Goal: Task Accomplishment & Management: Use online tool/utility

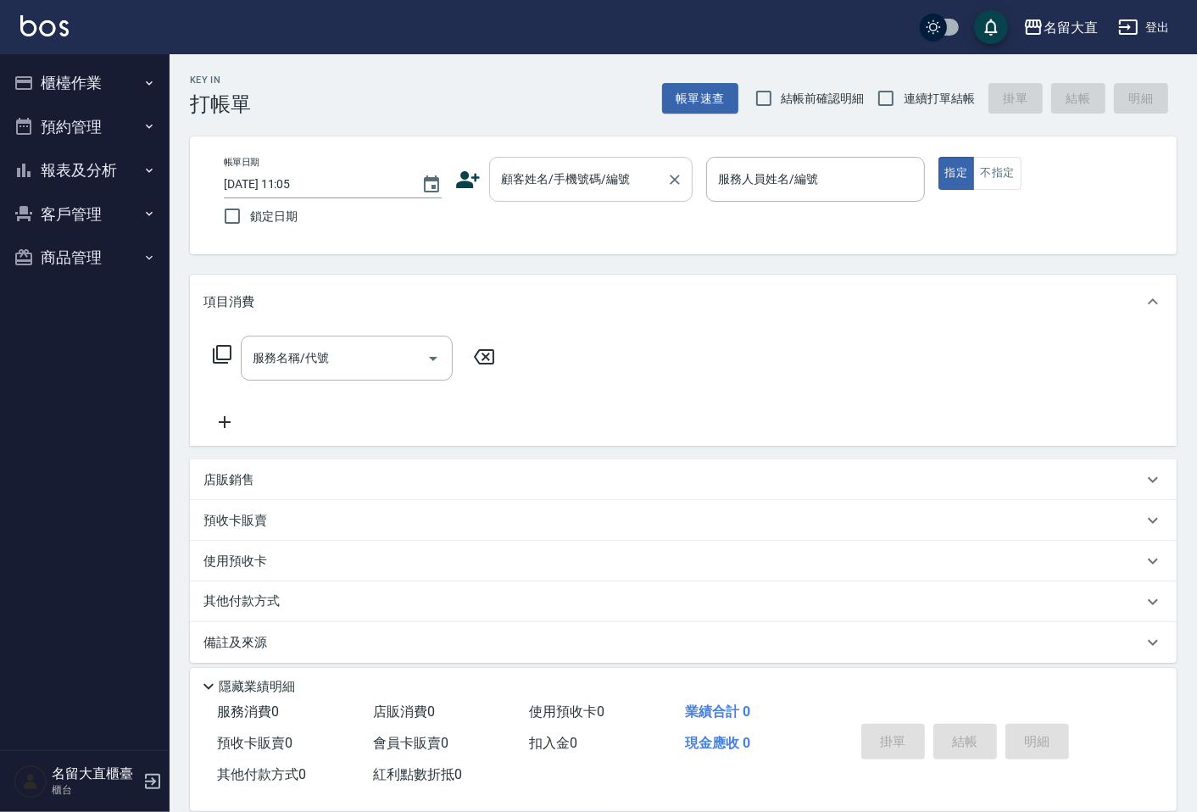
click at [593, 190] on input "顧客姓名/手機號碼/編號" at bounding box center [578, 179] width 163 height 30
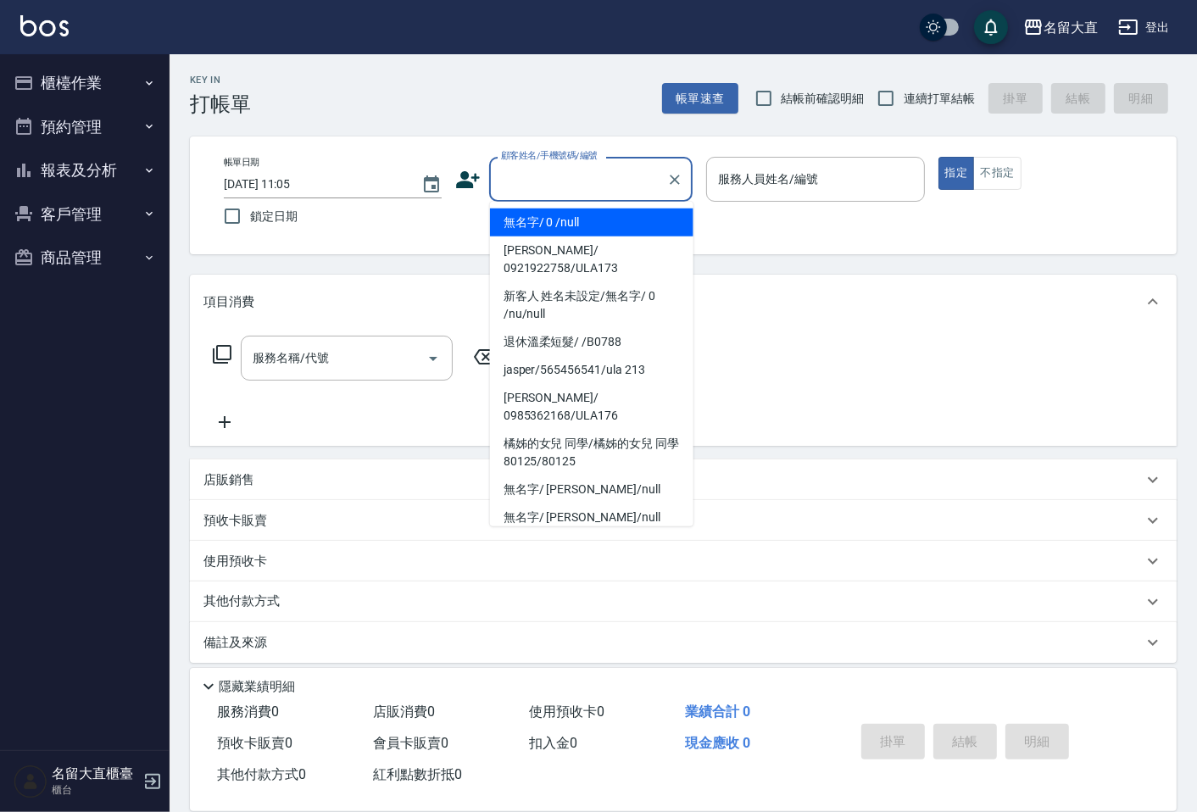
click at [580, 226] on li "無名字/ 0 /null" at bounding box center [591, 223] width 203 height 28
type input "無名字/ 0 /null"
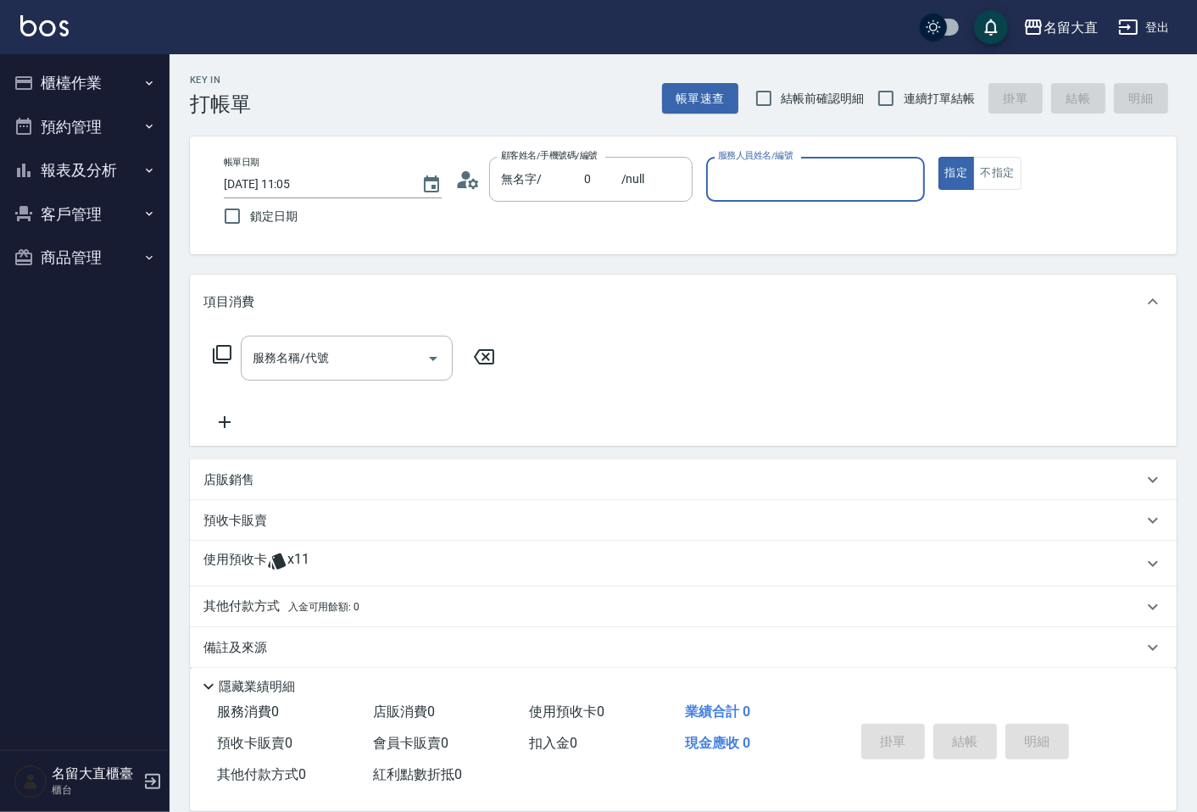
click at [801, 190] on input "服務人員姓名/編號" at bounding box center [815, 179] width 203 height 30
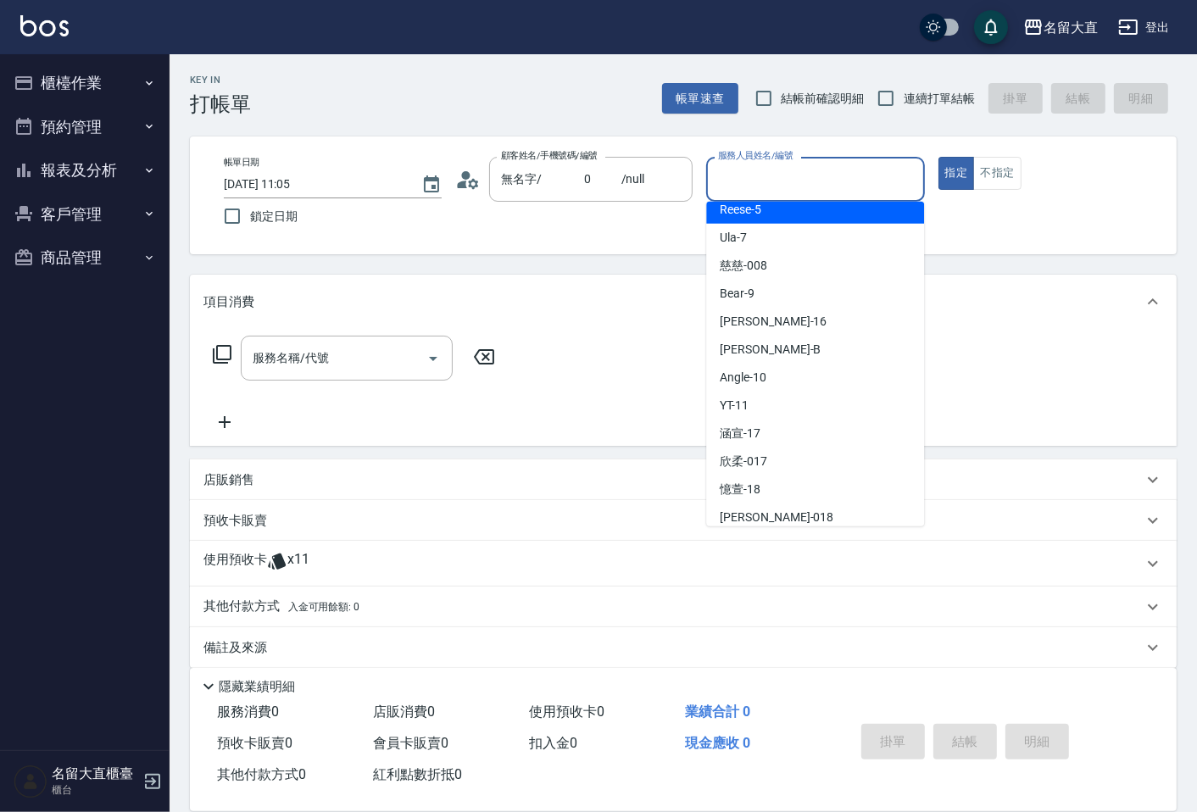
scroll to position [188, 0]
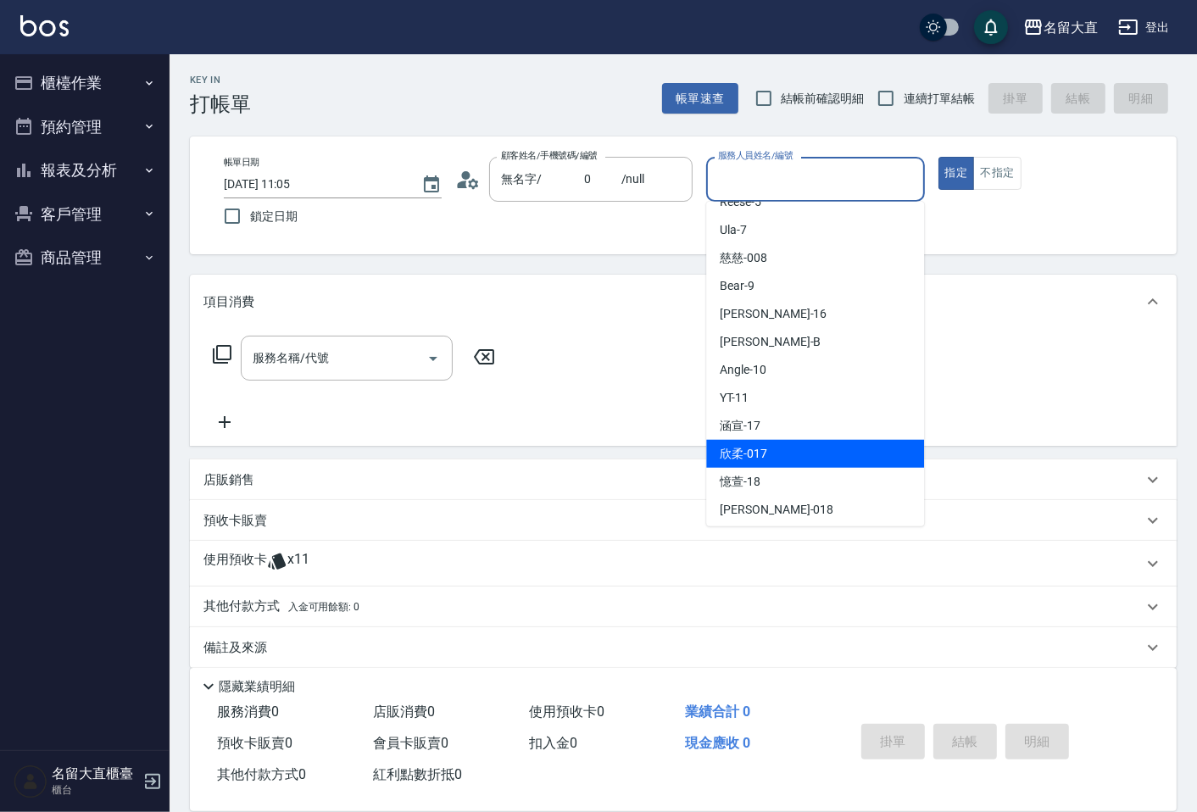
click at [798, 442] on div "欣柔 -017" at bounding box center [815, 454] width 218 height 28
type input "欣柔-017"
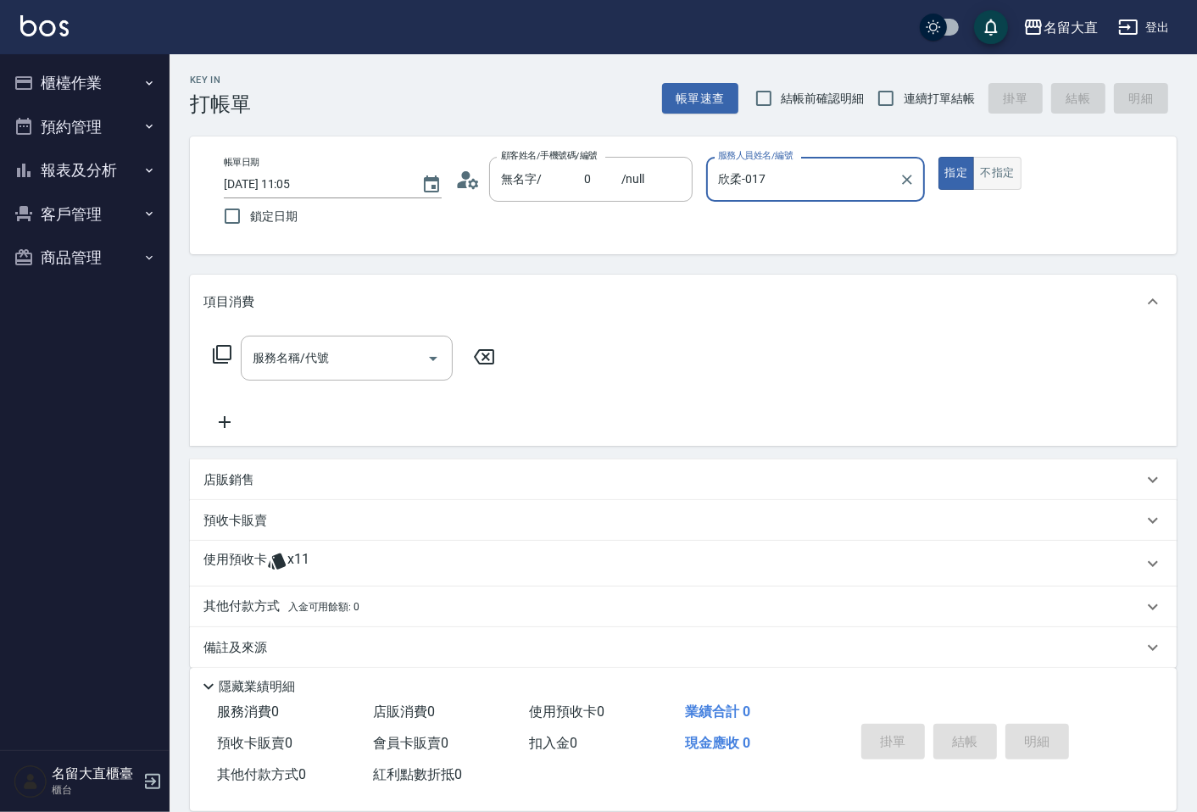
click at [987, 163] on button "不指定" at bounding box center [996, 173] width 47 height 33
click at [264, 346] on div "服務名稱/代號 服務名稱/代號" at bounding box center [347, 358] width 212 height 45
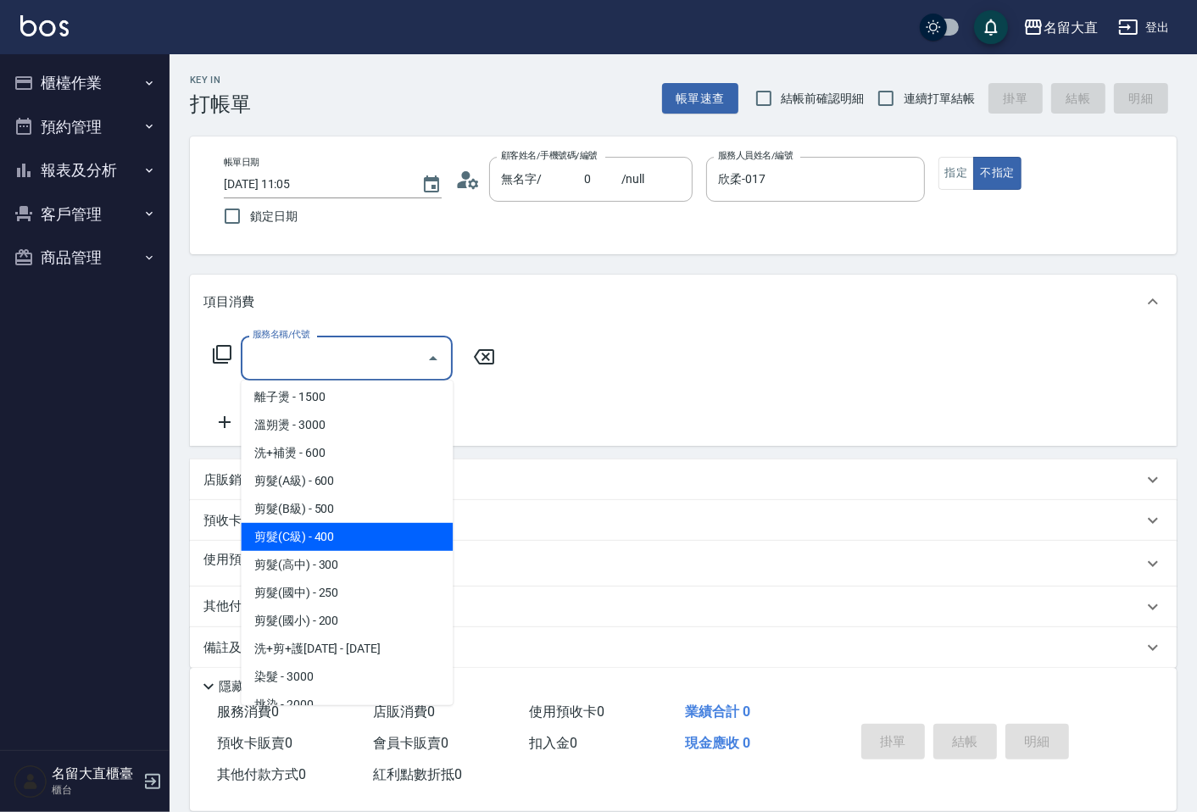
scroll to position [94, 0]
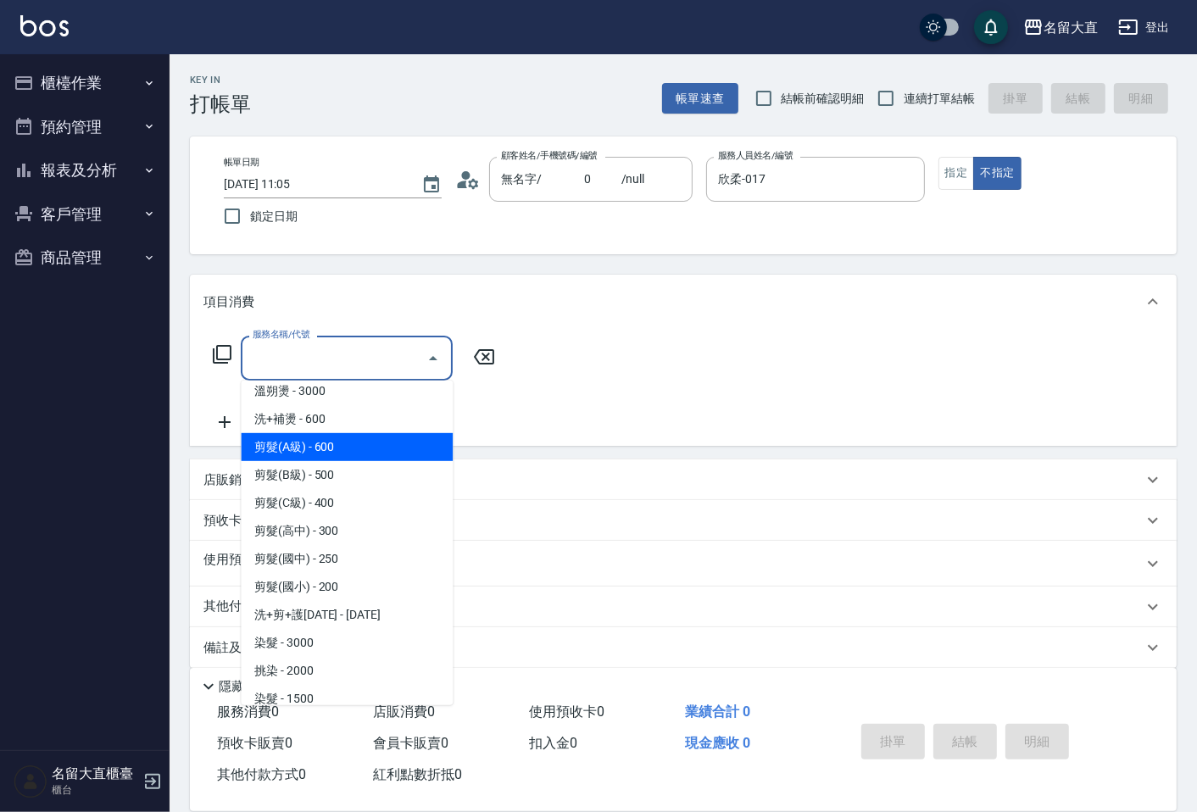
click at [298, 445] on span "剪髮(A級) - 600" at bounding box center [347, 447] width 212 height 28
type input "剪髮(A級)(301)"
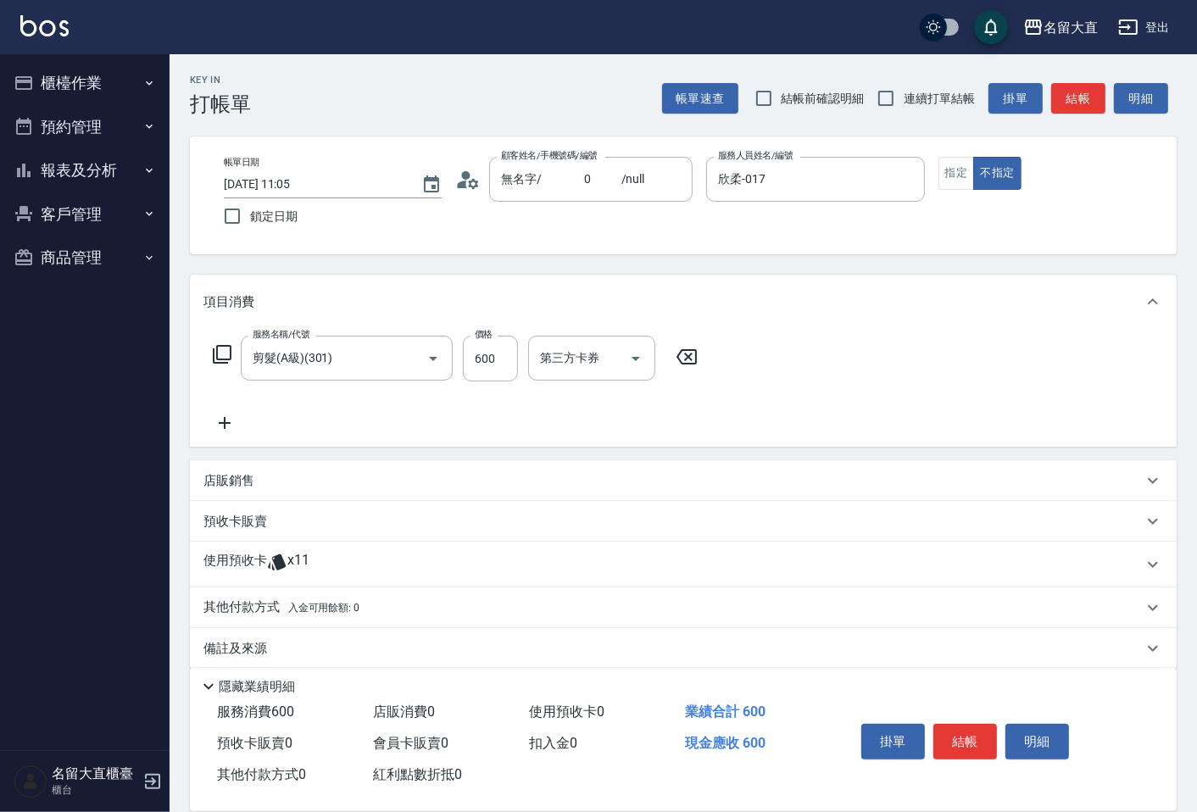
click at [519, 348] on div "服務名稱/代號 剪髮(A級)(301) 服務名稱/代號 價格 600 價格 第三方卡券 第三方卡券" at bounding box center [455, 359] width 504 height 46
click at [503, 348] on input "600" at bounding box center [490, 359] width 55 height 46
type input "200"
click at [231, 424] on icon at bounding box center [224, 423] width 42 height 20
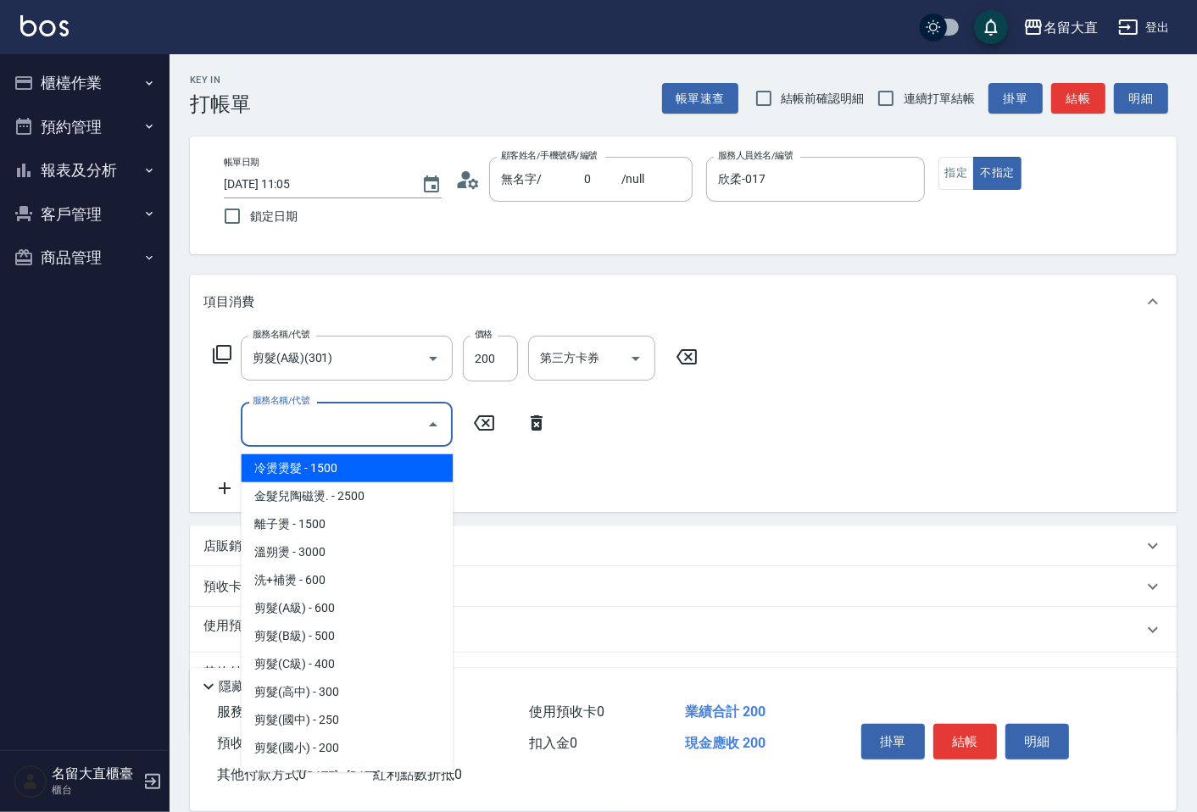
click at [280, 421] on input "服務名稱/代號" at bounding box center [333, 424] width 171 height 30
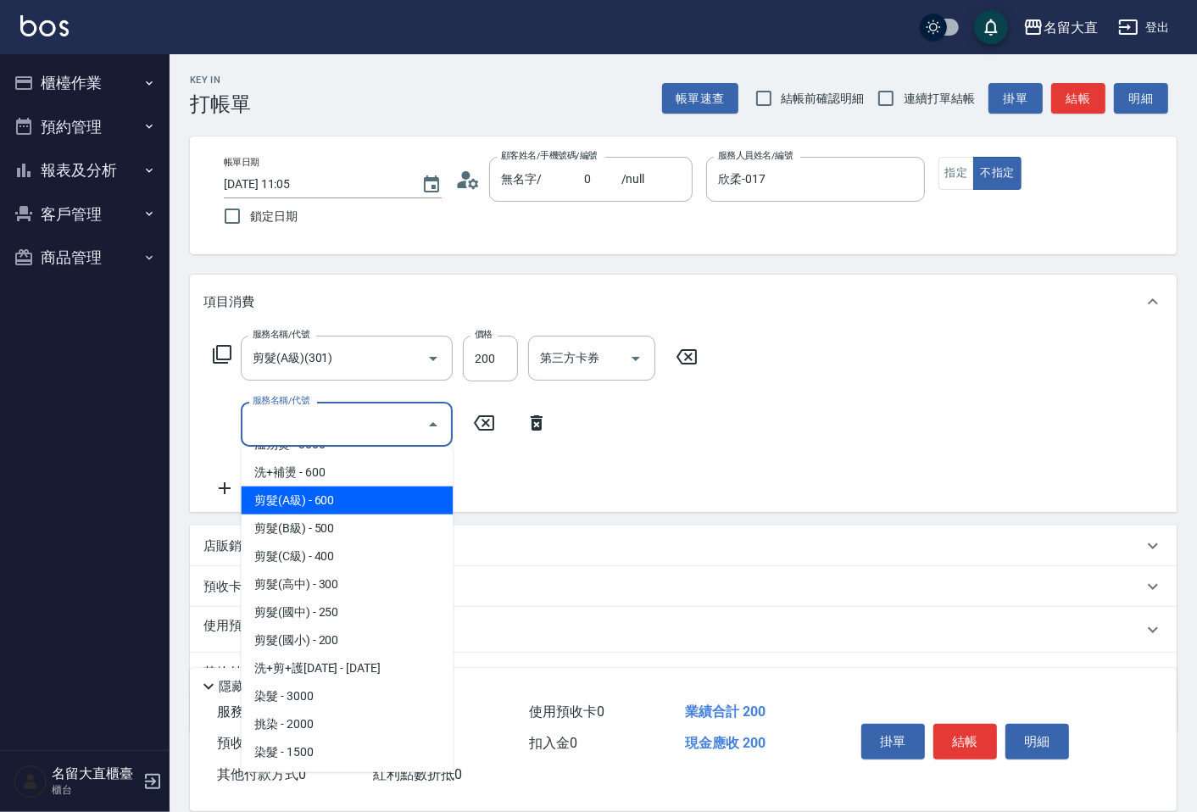
scroll to position [282, 0]
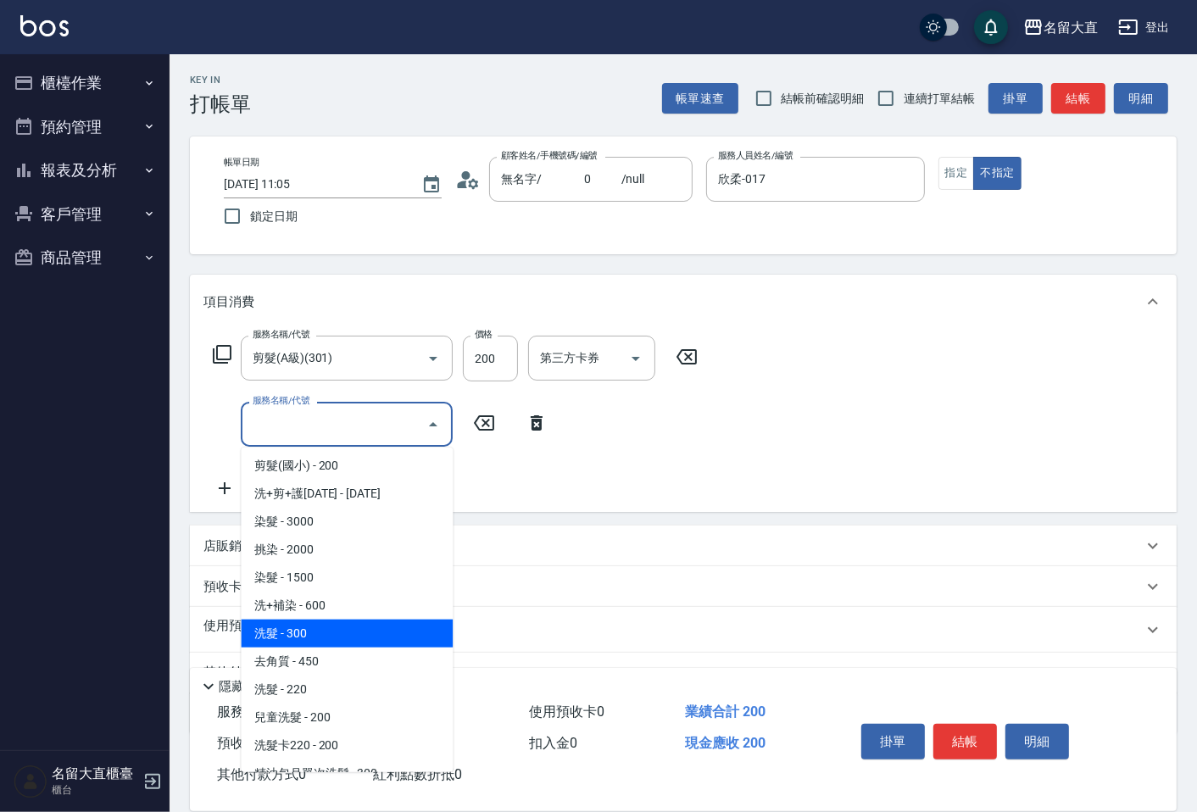
click at [328, 636] on span "洗髮 - 300" at bounding box center [347, 634] width 212 height 28
type input "洗髮(500)"
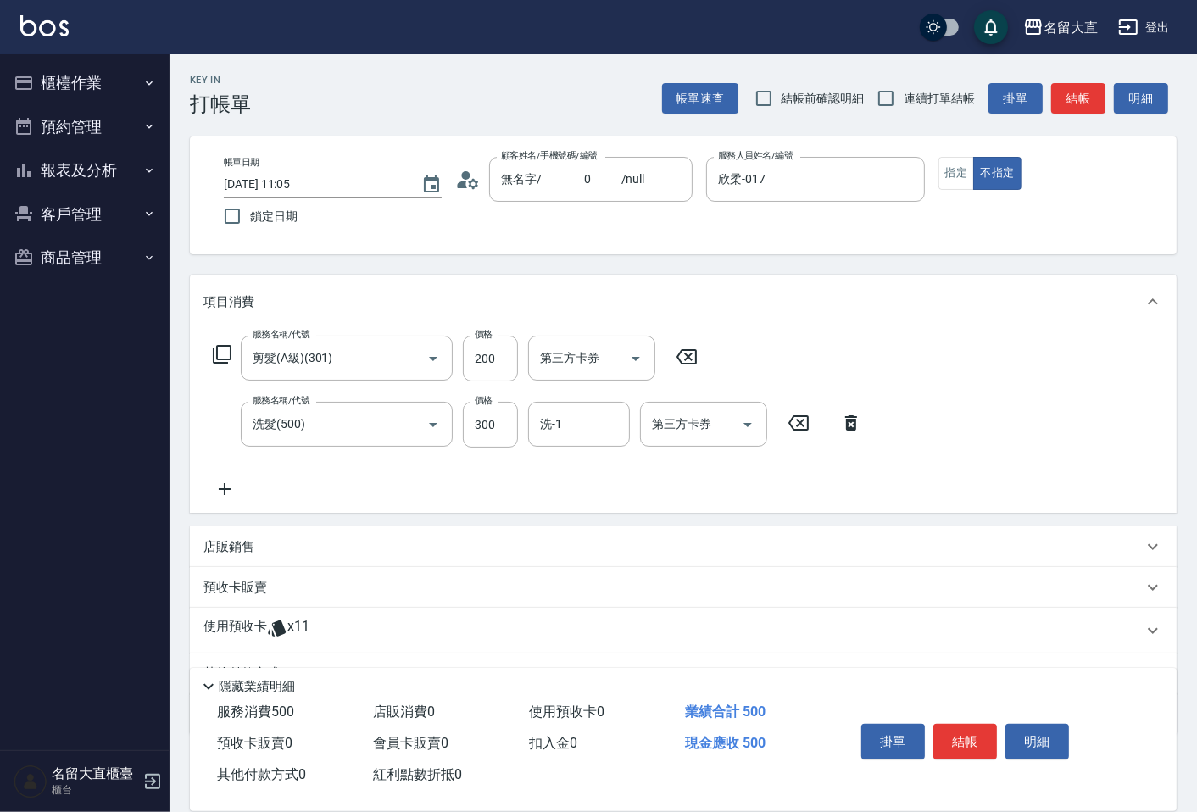
click at [222, 492] on icon at bounding box center [224, 489] width 42 height 20
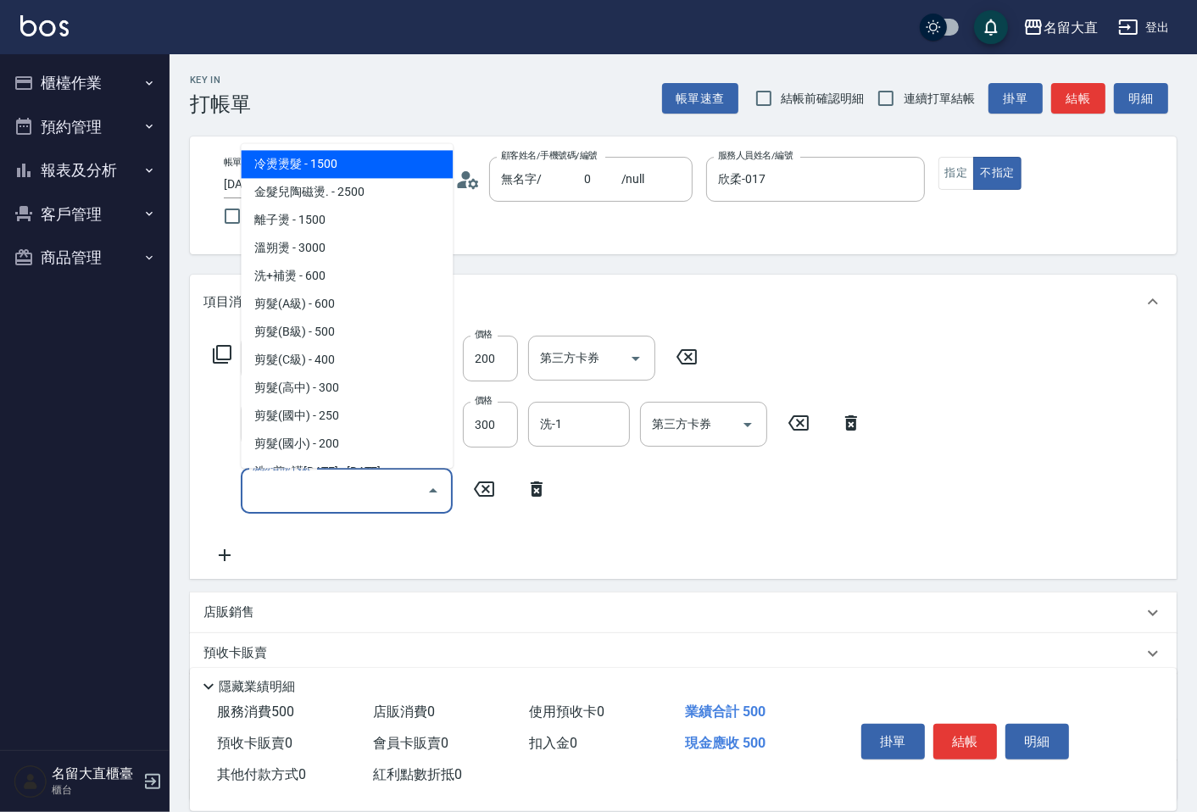
click at [281, 487] on input "服務名稱/代號" at bounding box center [333, 490] width 171 height 30
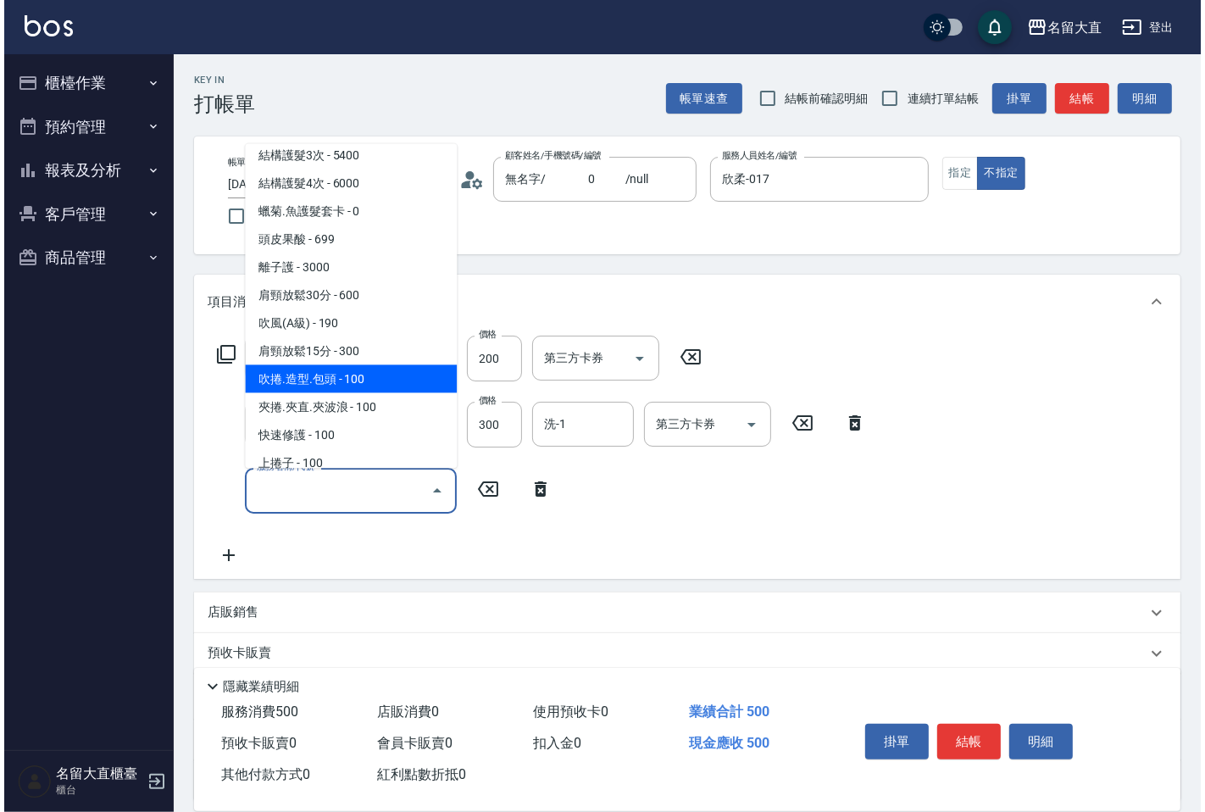
scroll to position [1412, 0]
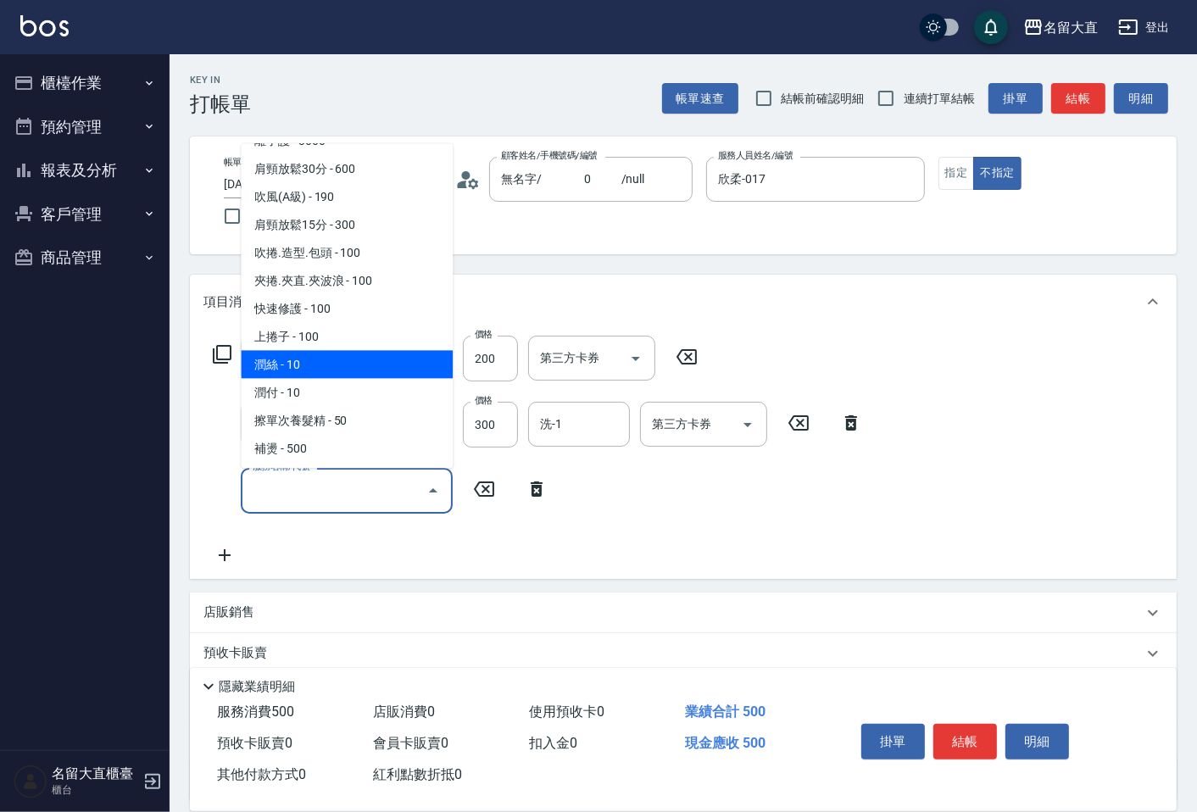
click at [286, 350] on span "潤絲 - 10" at bounding box center [347, 364] width 212 height 28
type input "潤絲(802)"
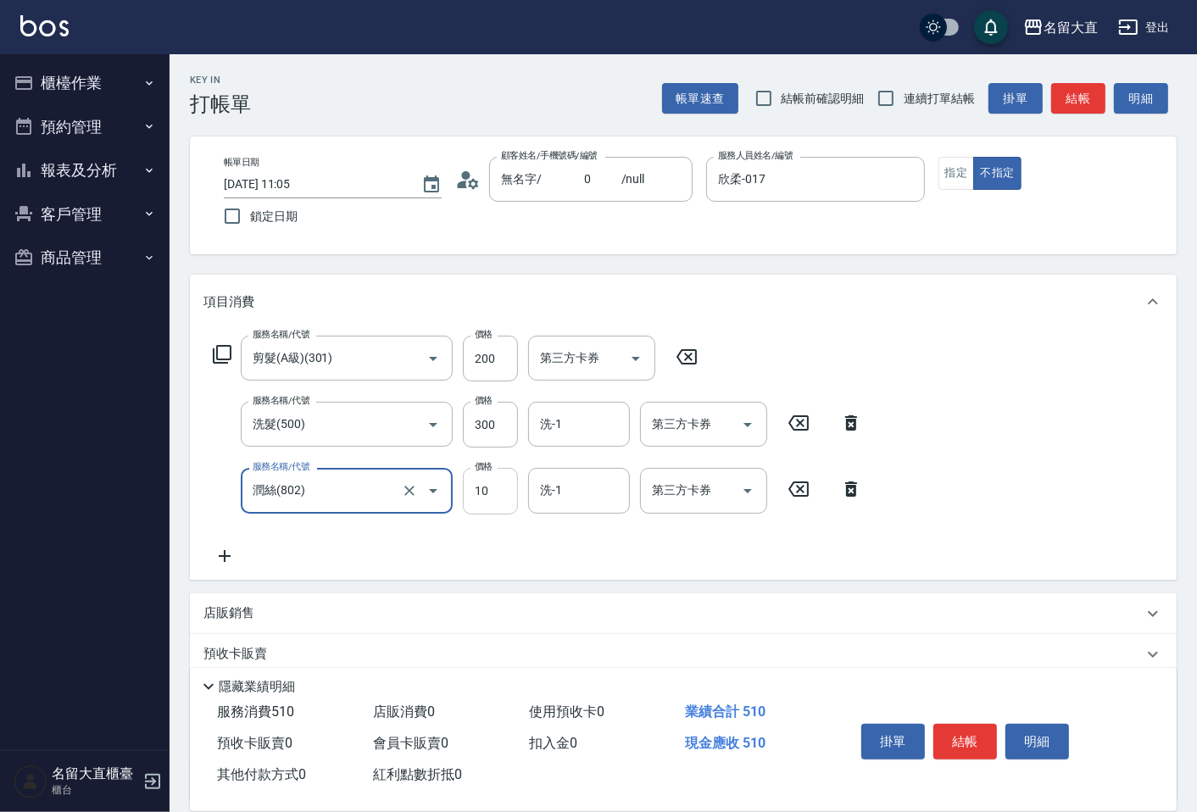
click at [512, 489] on input "10" at bounding box center [490, 491] width 55 height 46
type input "20"
click at [961, 738] on button "結帳" at bounding box center [965, 742] width 64 height 36
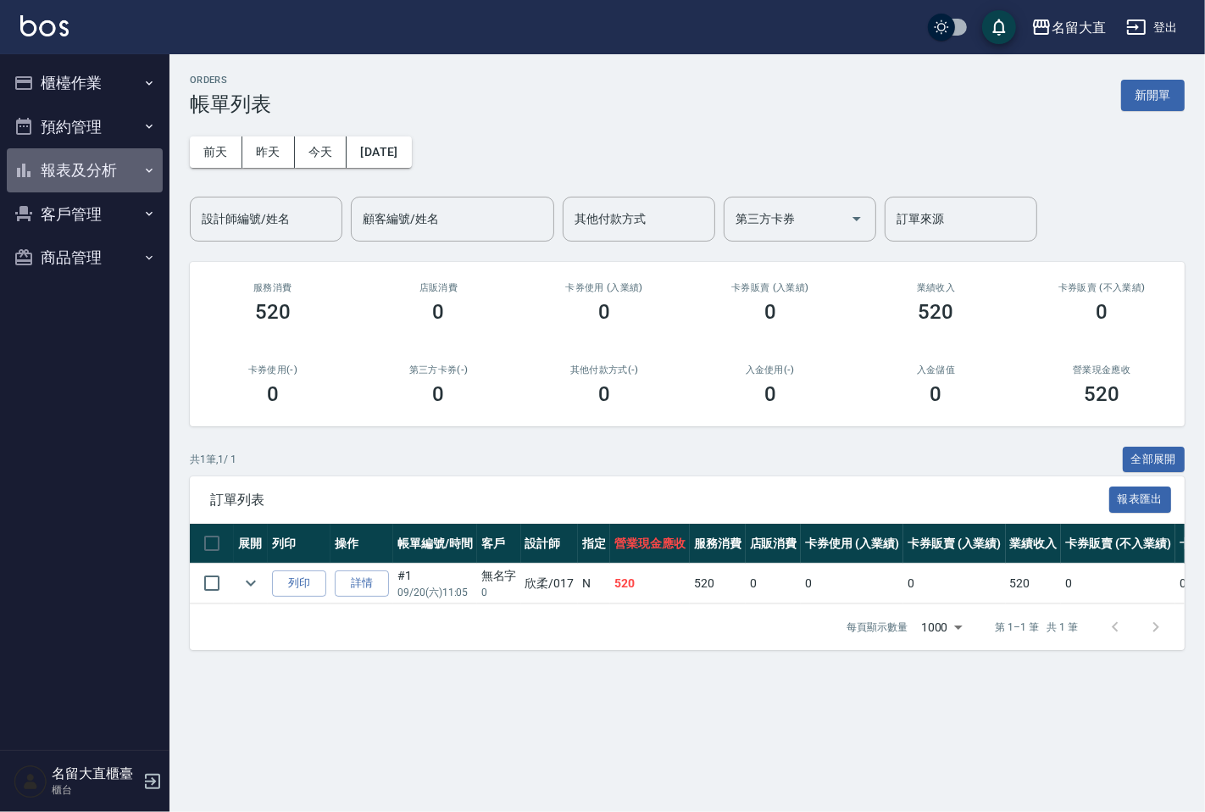
drag, startPoint x: 150, startPoint y: 175, endPoint x: 159, endPoint y: 154, distance: 23.1
